Goal: Check status: Check status

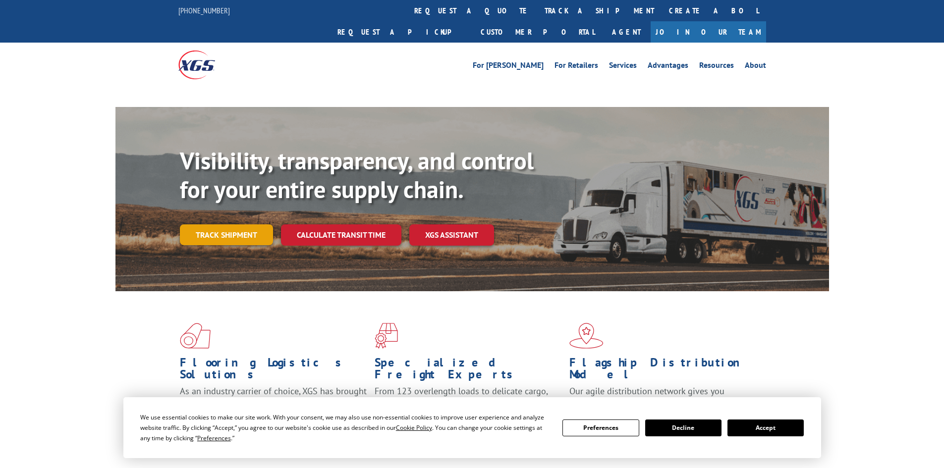
click at [230, 216] on div "Visibility, transparency, and control for your entire supply chain. Track shipm…" at bounding box center [504, 216] width 649 height 138
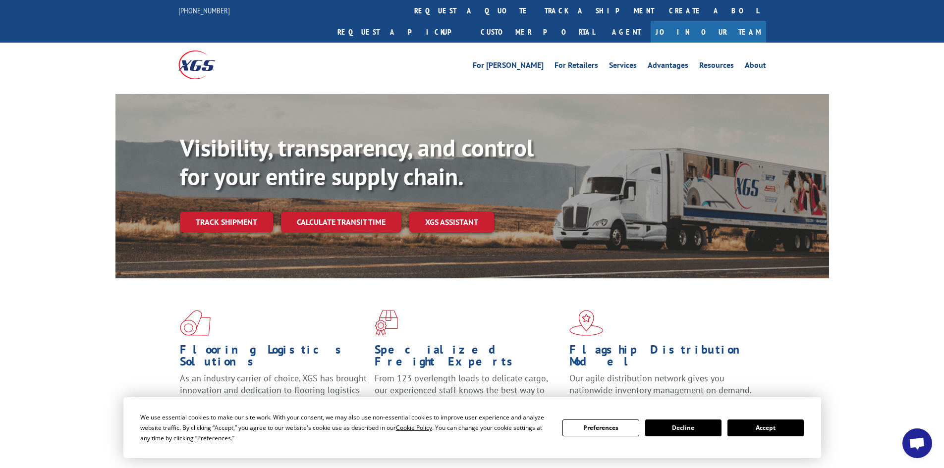
click at [772, 429] on button "Accept" at bounding box center [765, 428] width 76 height 17
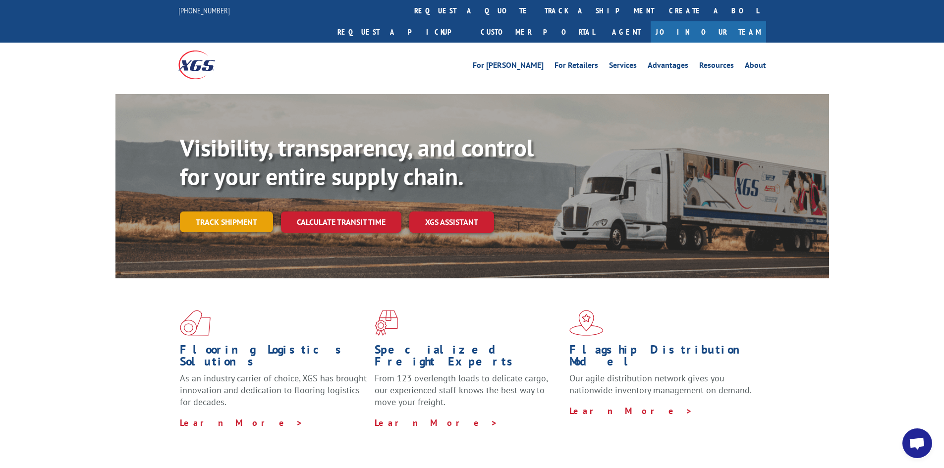
click at [239, 212] on link "Track shipment" at bounding box center [226, 222] width 93 height 21
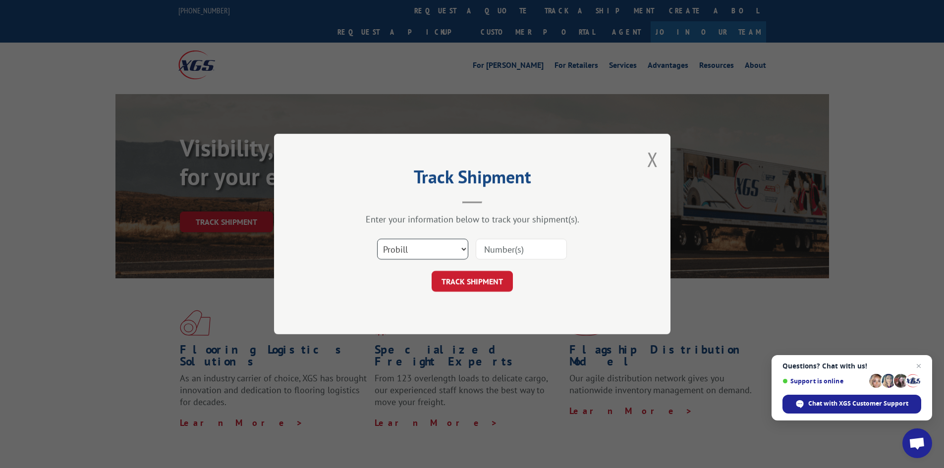
click at [392, 255] on select "Select category... Probill BOL PO" at bounding box center [422, 249] width 91 height 21
select select "bol"
click at [377, 239] on select "Select category... Probill BOL PO" at bounding box center [422, 249] width 91 height 21
click at [515, 245] on input at bounding box center [521, 249] width 91 height 21
type input "5999466"
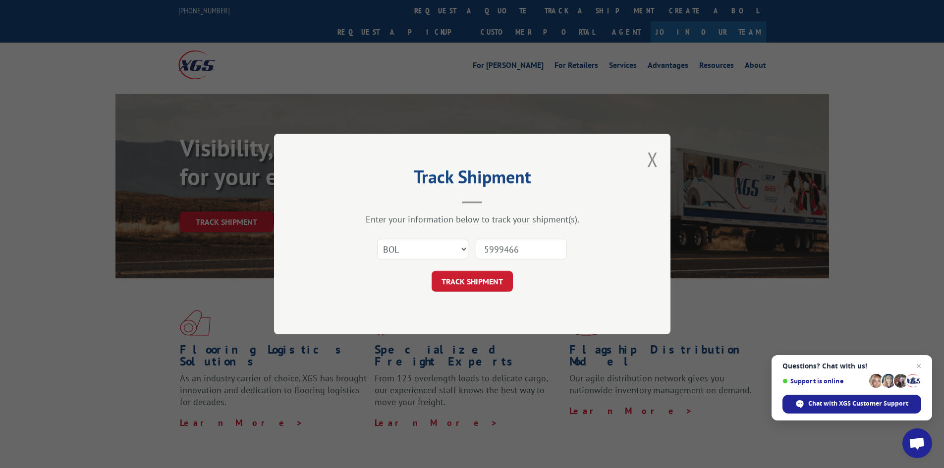
click button "TRACK SHIPMENT" at bounding box center [472, 281] width 81 height 21
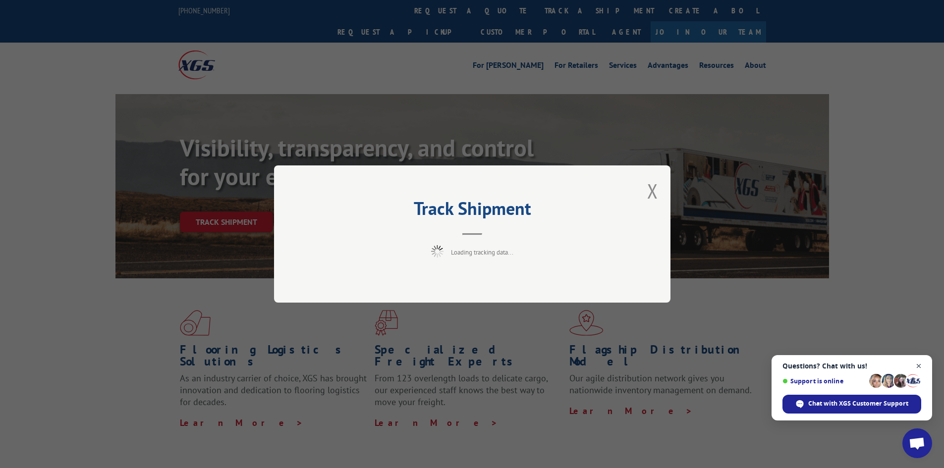
click at [918, 366] on span "Close chat" at bounding box center [919, 366] width 12 height 12
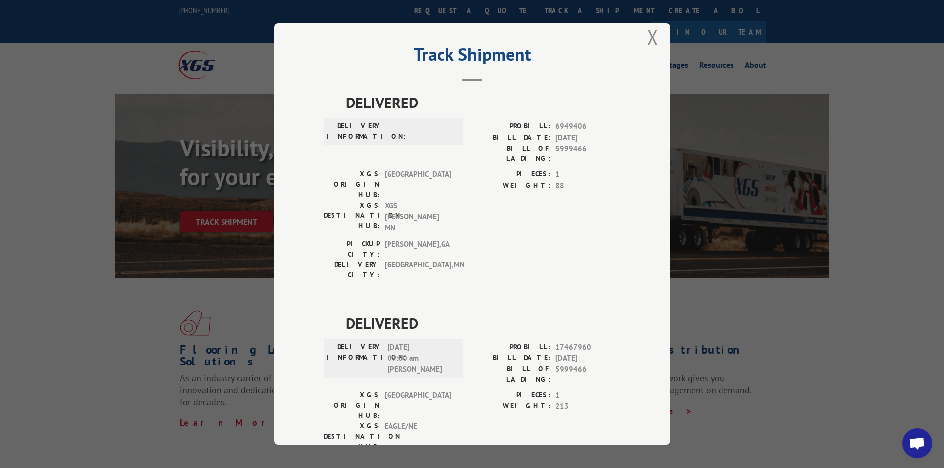
scroll to position [22, 0]
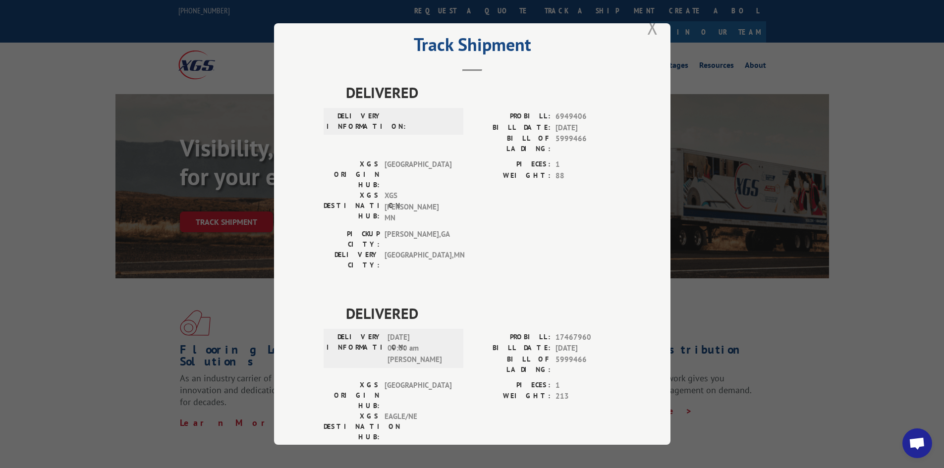
click at [650, 32] on button "Close modal" at bounding box center [652, 27] width 11 height 26
